Goal: Task Accomplishment & Management: Use online tool/utility

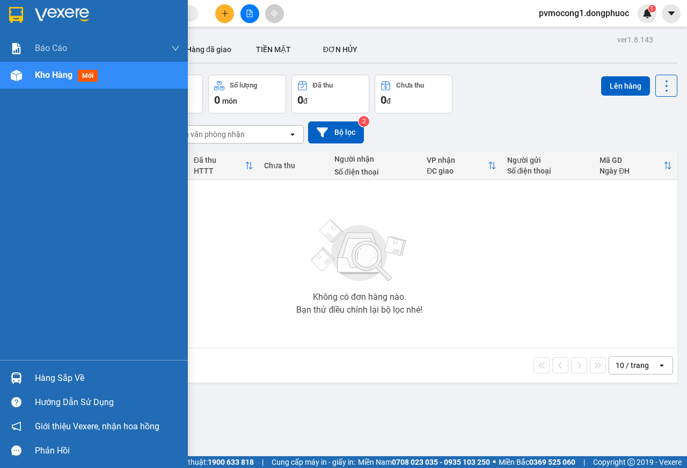
click at [20, 374] on img at bounding box center [16, 377] width 11 height 11
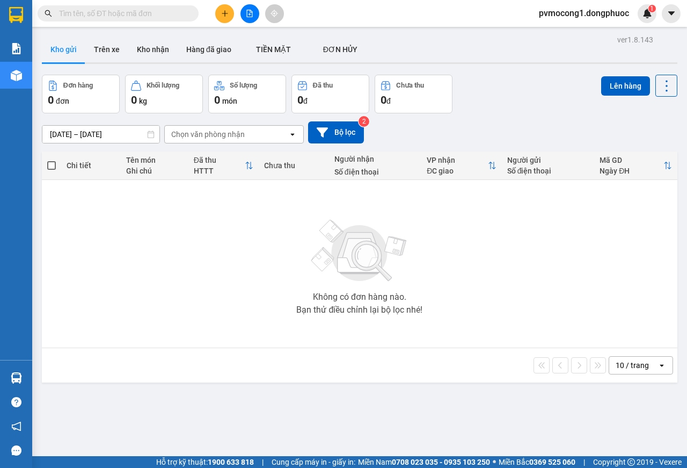
click at [273, 255] on section "Kết quả tìm kiếm ( 0 ) Bộ lọc No Data pvmocong1.dongphuoc 1 Báo cáo Mẫu 1: Báo …" at bounding box center [343, 234] width 687 height 468
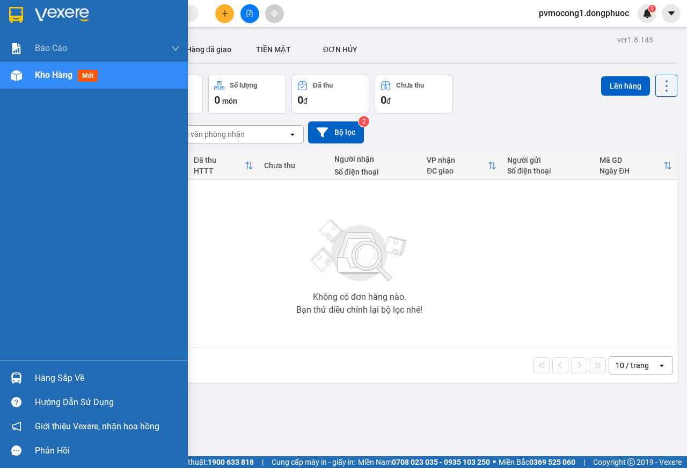
click at [20, 372] on div at bounding box center [16, 377] width 19 height 19
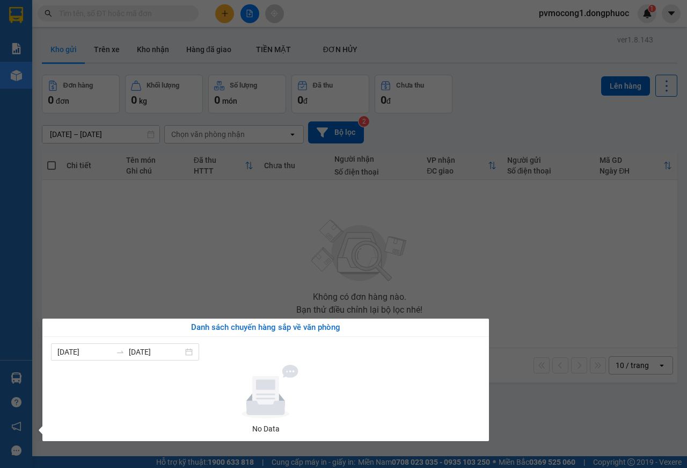
click at [187, 243] on section "Kết quả tìm kiếm ( 0 ) Bộ lọc No Data pvmocong1.dongphuoc 1 Báo cáo Mẫu 1: Báo …" at bounding box center [343, 234] width 687 height 468
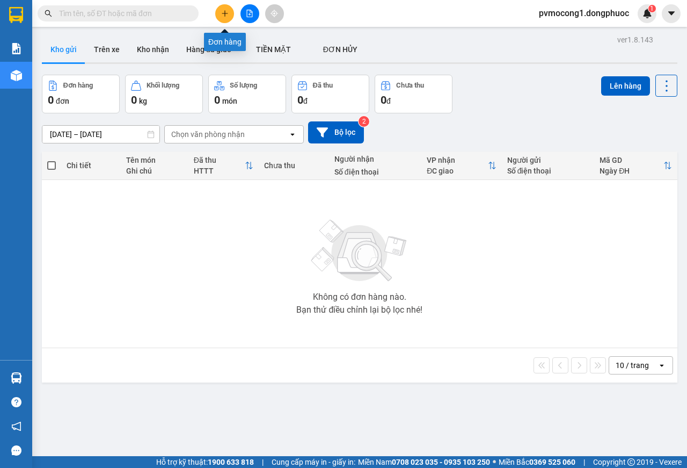
click at [222, 21] on button at bounding box center [224, 13] width 19 height 19
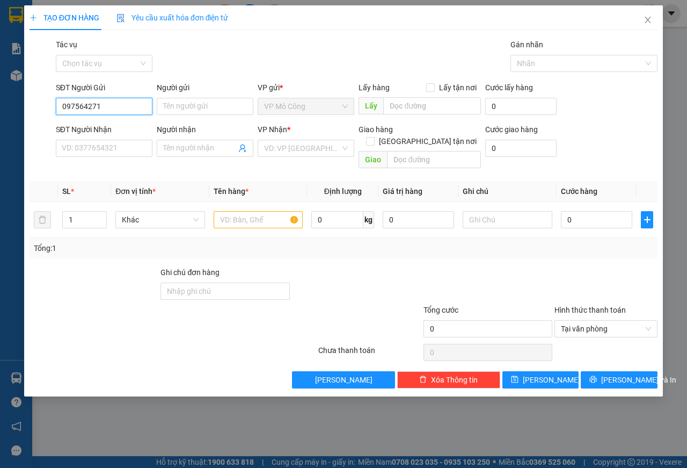
type input "0975642719"
click at [127, 125] on div "0975642719 - [PERSON_NAME]" at bounding box center [115, 128] width 106 height 12
type input "[PERSON_NAME]"
type input "0383703055"
type input "CHỊ [PERSON_NAME]"
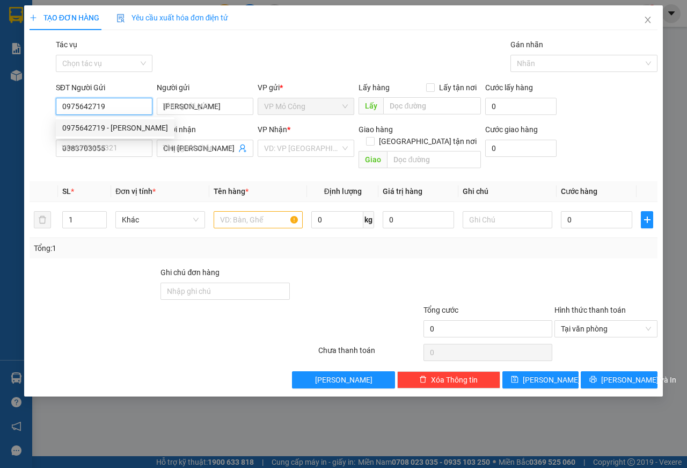
type input "20.000"
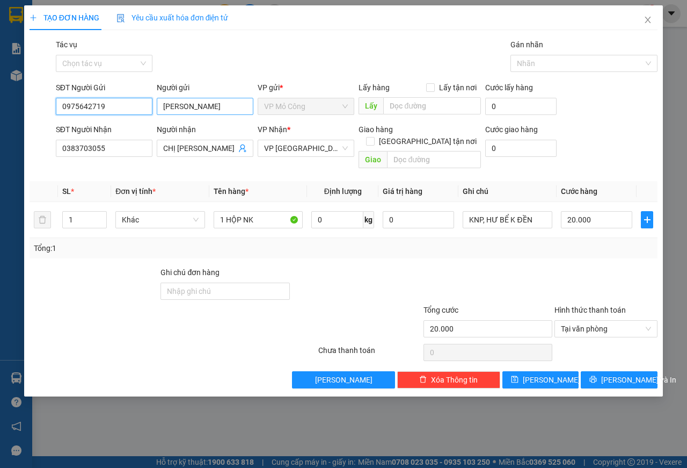
type input "0975642719"
drag, startPoint x: 163, startPoint y: 108, endPoint x: 229, endPoint y: 108, distance: 66.0
click at [229, 108] on input "[PERSON_NAME]" at bounding box center [205, 106] width 97 height 17
type input "NK BẢO AN"
drag, startPoint x: 118, startPoint y: 151, endPoint x: 14, endPoint y: 139, distance: 105.0
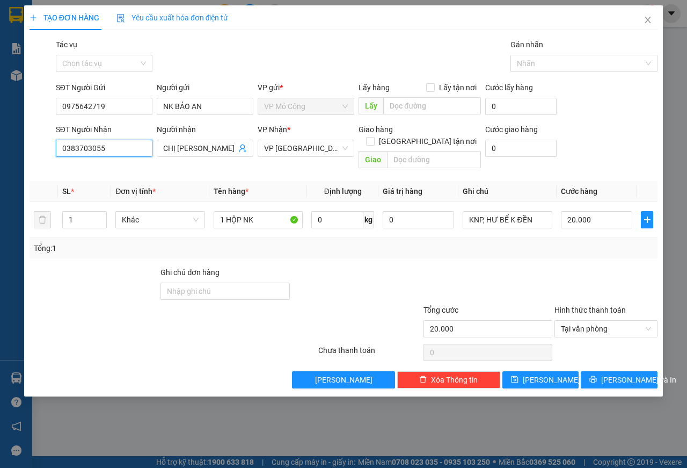
click at [14, 139] on div "TẠO ĐƠN HÀNG Yêu cầu xuất hóa đơn điện tử Transit Pickup Surcharge Ids Transit …" at bounding box center [343, 234] width 687 height 468
type input "0976290978"
click at [128, 169] on div "0976290978 - HẠNH LABO" at bounding box center [107, 170] width 90 height 12
type input "HẠNH LABO"
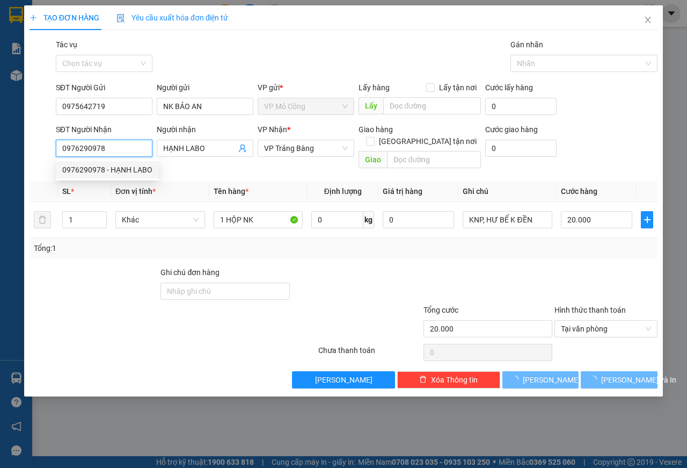
type input "25.000"
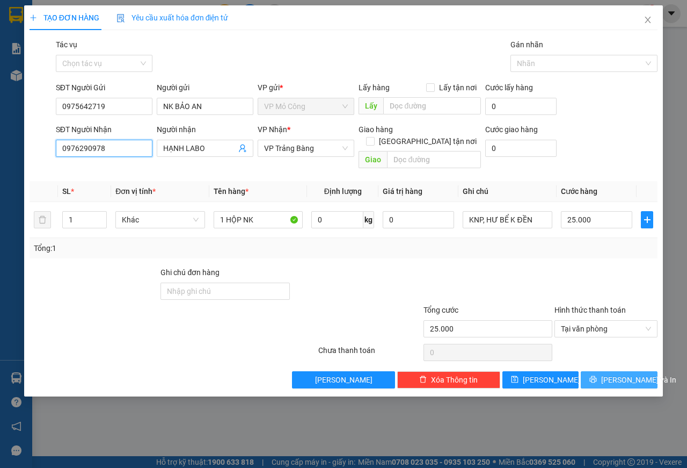
type input "0976290978"
click at [611, 374] on span "[PERSON_NAME] và In" at bounding box center [638, 380] width 75 height 12
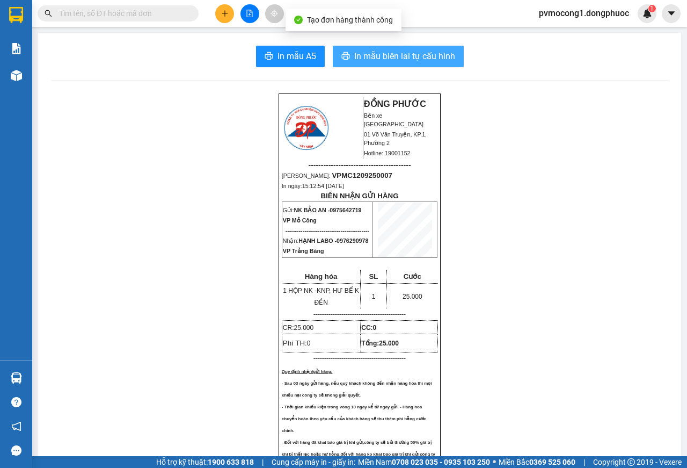
click at [432, 61] on span "In mẫu biên lai tự cấu hình" at bounding box center [404, 55] width 101 height 13
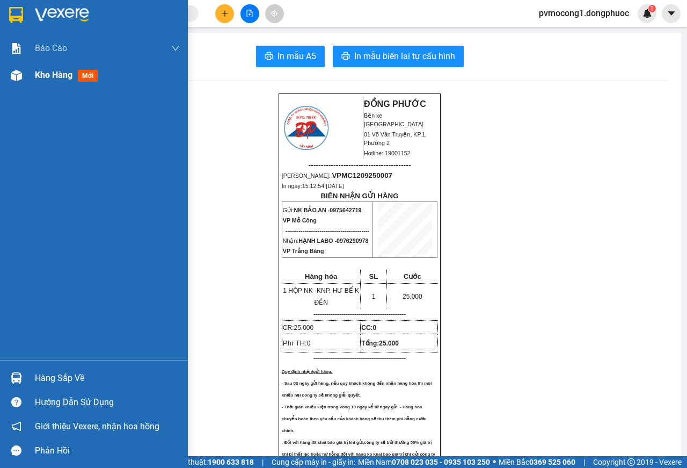
click at [24, 74] on div at bounding box center [16, 75] width 19 height 19
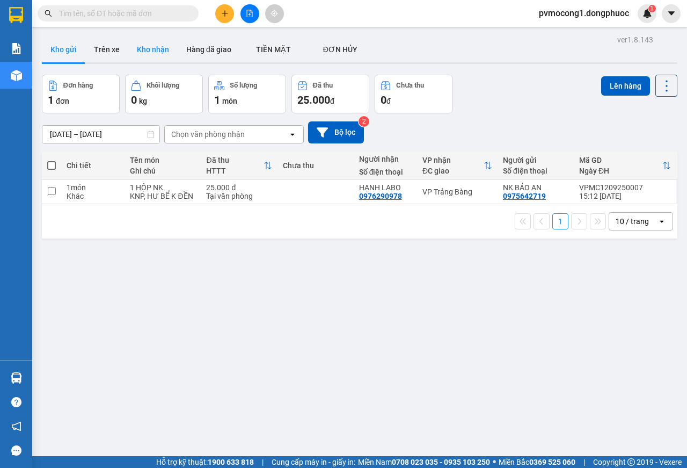
click at [158, 48] on button "Kho nhận" at bounding box center [152, 50] width 49 height 26
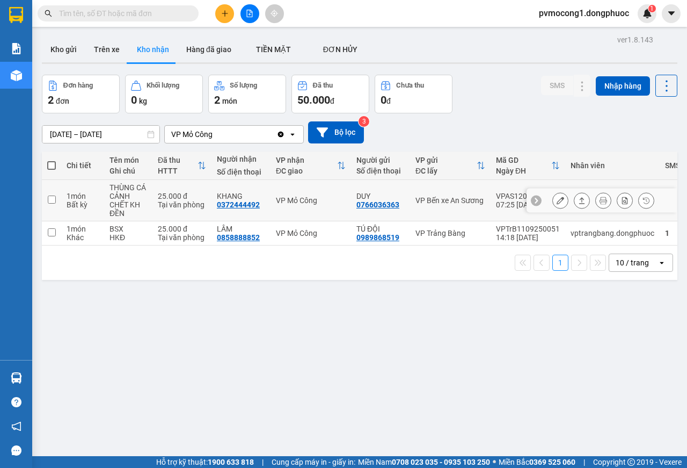
click at [578, 202] on icon at bounding box center [582, 201] width 8 height 8
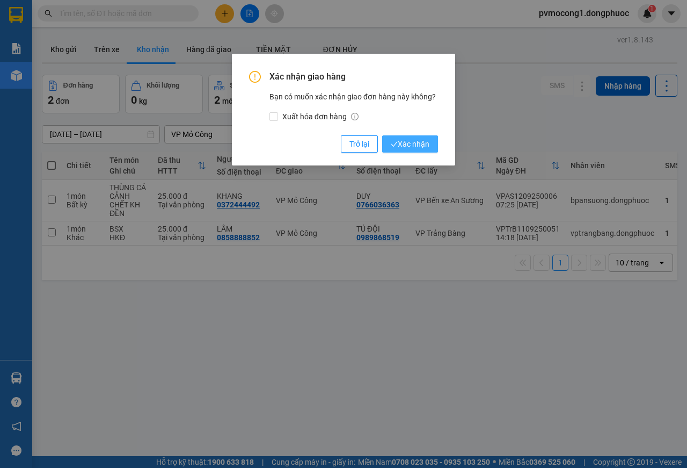
click at [410, 149] on span "Xác nhận" at bounding box center [410, 144] width 39 height 12
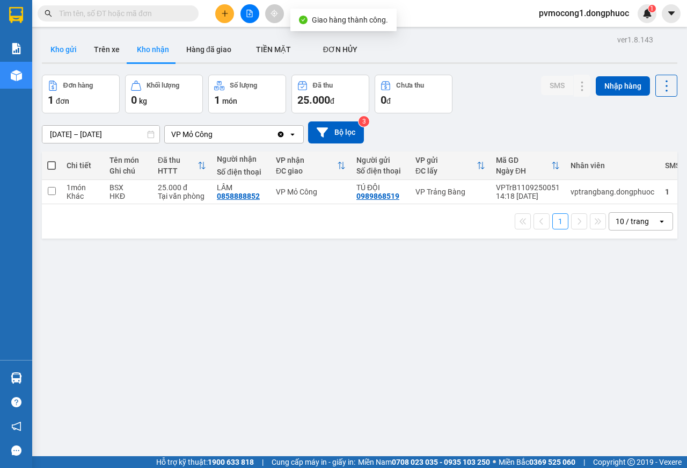
click at [65, 49] on button "Kho gửi" at bounding box center [63, 50] width 43 height 26
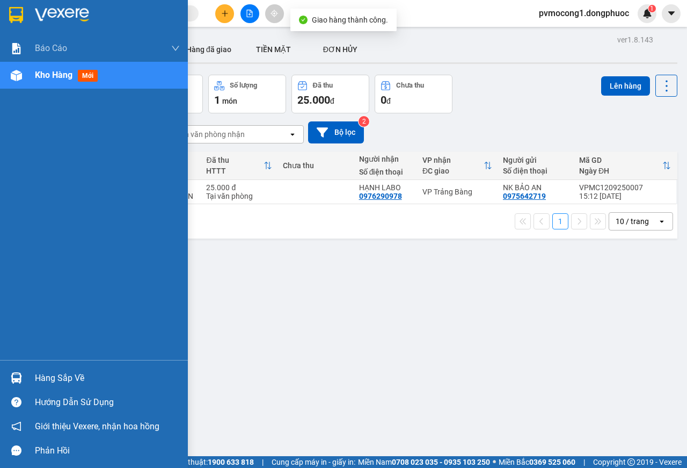
click at [24, 377] on div at bounding box center [16, 377] width 19 height 19
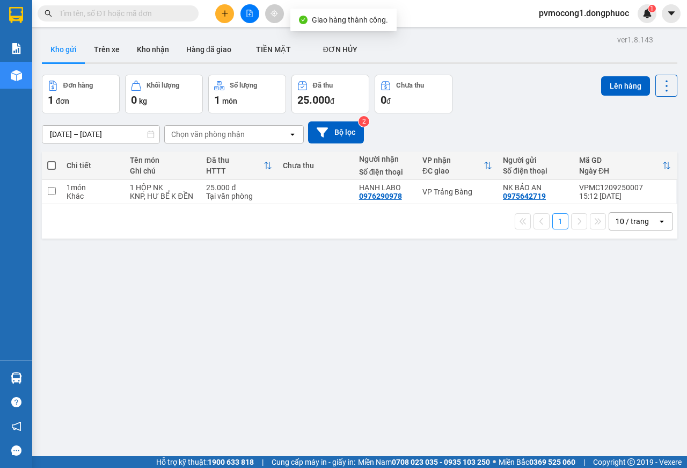
click at [303, 290] on section "Kết quả tìm kiếm ( 0 ) Bộ lọc No Data pvmocong1.dongphuoc 1 Báo cáo Mẫu 1: Báo …" at bounding box center [343, 234] width 687 height 468
click at [50, 161] on span at bounding box center [51, 165] width 9 height 9
click at [52, 160] on input "checkbox" at bounding box center [52, 160] width 0 height 0
checkbox input "true"
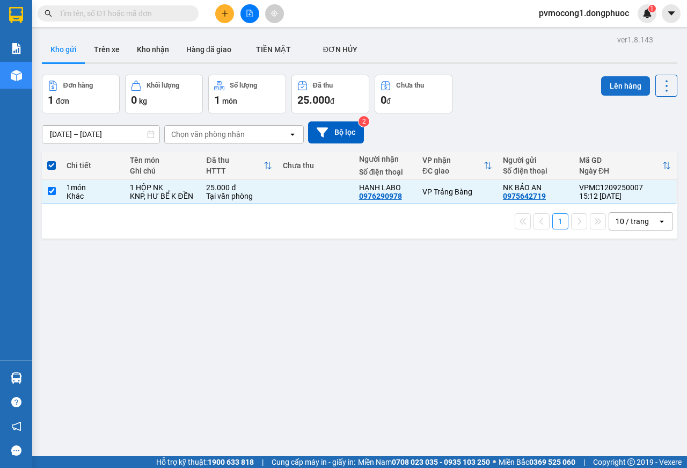
click at [613, 89] on button "Lên hàng" at bounding box center [625, 85] width 49 height 19
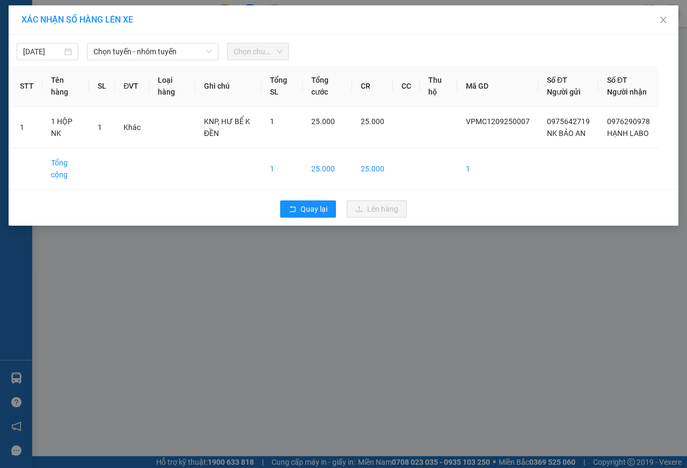
click at [157, 42] on div "[DATE] Chọn tuyến - nhóm tuyến Chọn chuyến" at bounding box center [343, 49] width 665 height 23
click at [147, 50] on span "Chọn tuyến - nhóm tuyến" at bounding box center [152, 51] width 119 height 16
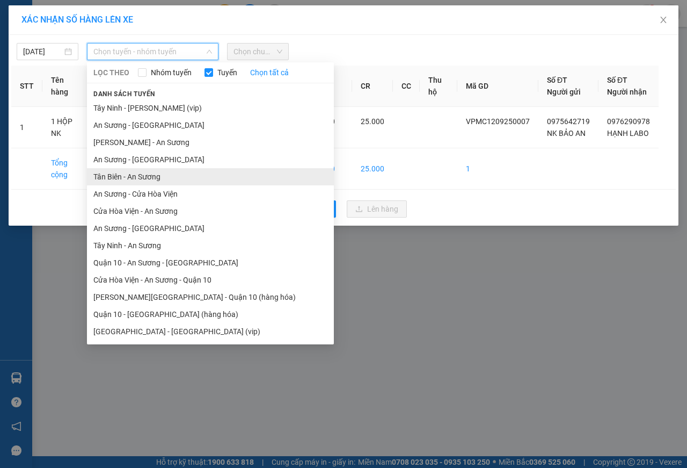
click at [127, 179] on li "Tân Biên - An Sương" at bounding box center [210, 176] width 247 height 17
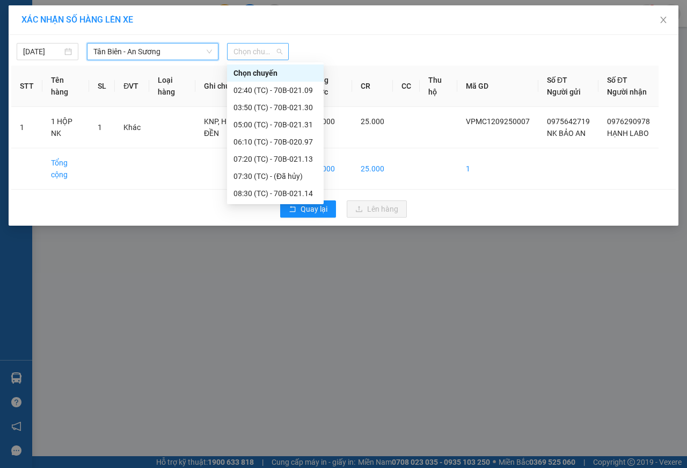
click at [259, 54] on span "Chọn chuyến" at bounding box center [258, 51] width 49 height 16
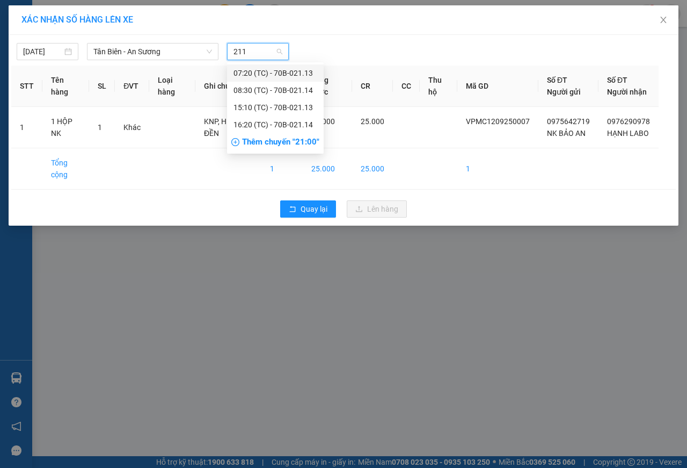
type input "2113"
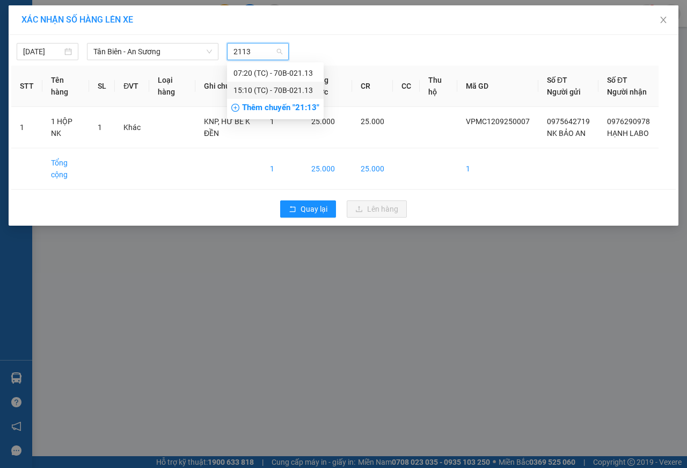
click at [283, 88] on div "15:10 (TC) - 70B-021.13" at bounding box center [276, 90] width 84 height 12
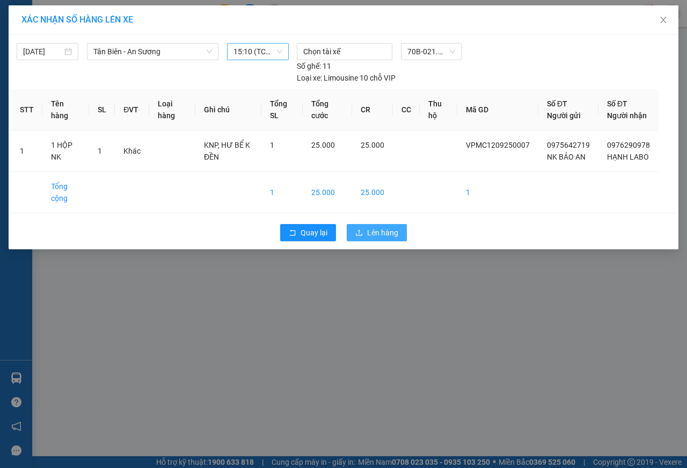
click at [394, 238] on span "Lên hàng" at bounding box center [382, 233] width 31 height 12
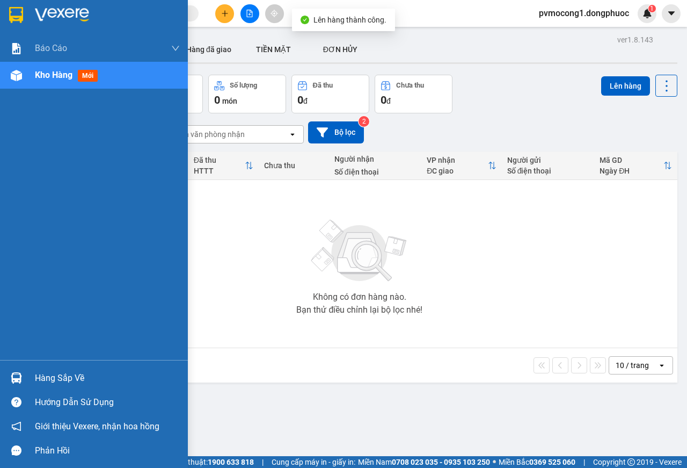
click at [39, 374] on div "Hàng sắp về" at bounding box center [107, 378] width 145 height 16
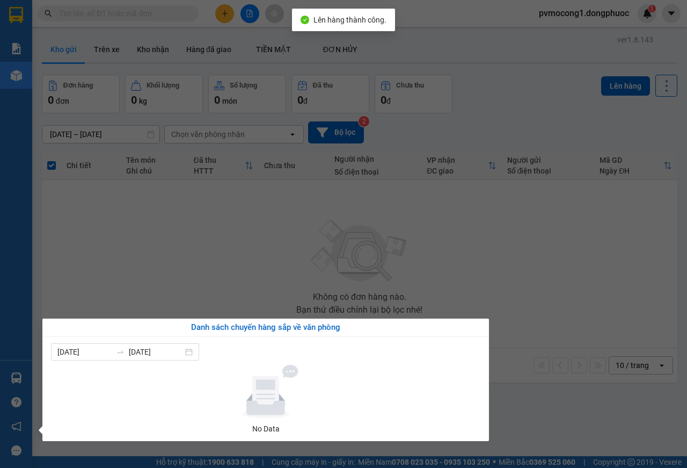
click at [234, 230] on section "Kết quả tìm kiếm ( 0 ) Bộ lọc No Data pvmocong1.dongphuoc 1 Báo cáo Mẫu 1: Báo …" at bounding box center [343, 234] width 687 height 468
